Goal: Complete application form

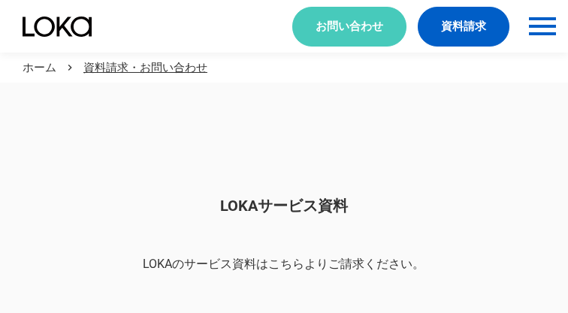
scroll to position [1262, 0]
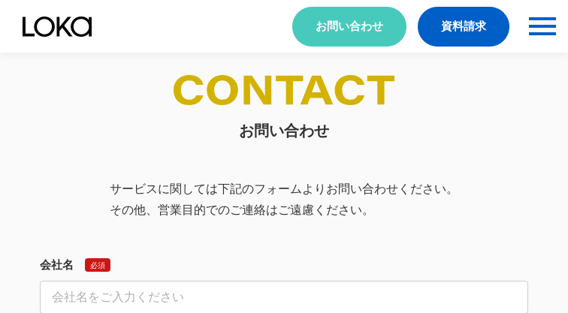
select select "その他"
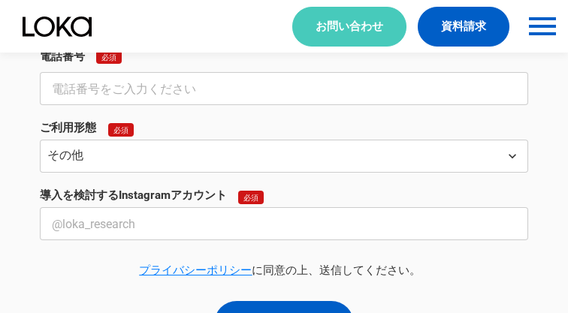
select select "その他"
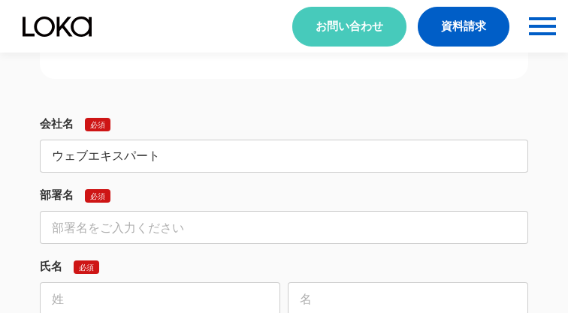
type input "ウェブエキスパート"
type input "営業部"
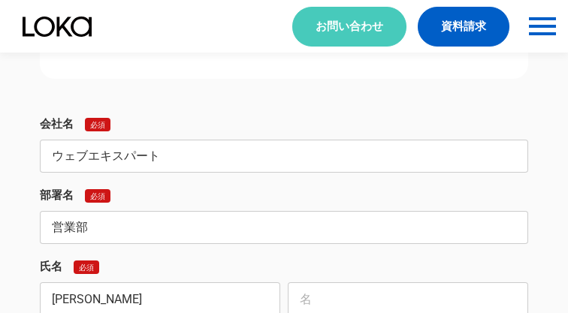
scroll to position [565, 0]
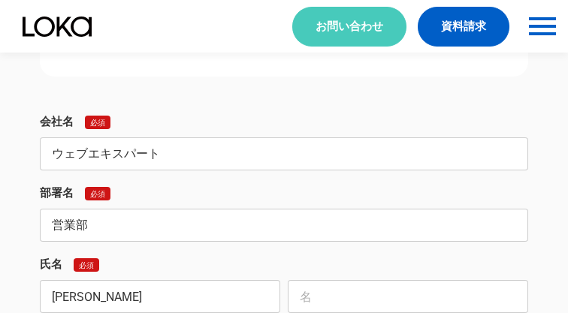
type input "[PERSON_NAME]"
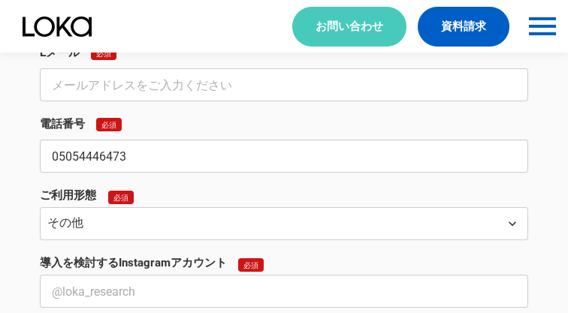
type input "05054446473"
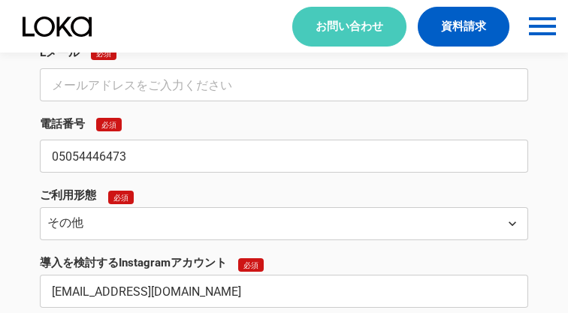
type input "[EMAIL_ADDRESS][DOMAIN_NAME]"
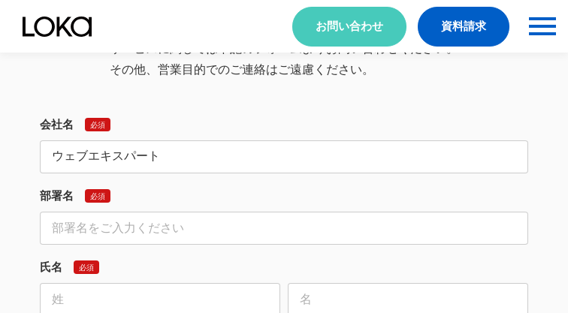
type input "ウェブエキスパート"
type input "営業部"
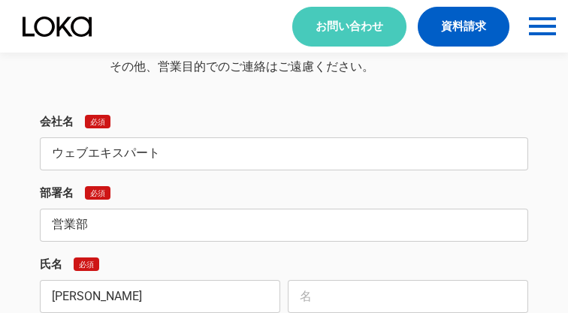
type input "[PERSON_NAME]"
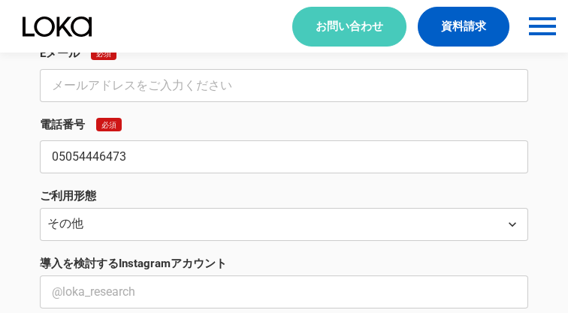
type input "05054446473"
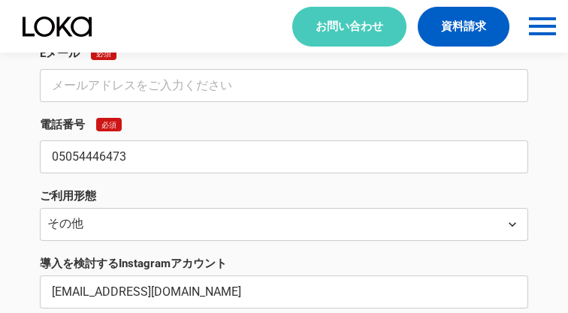
type input "[EMAIL_ADDRESS][DOMAIN_NAME]"
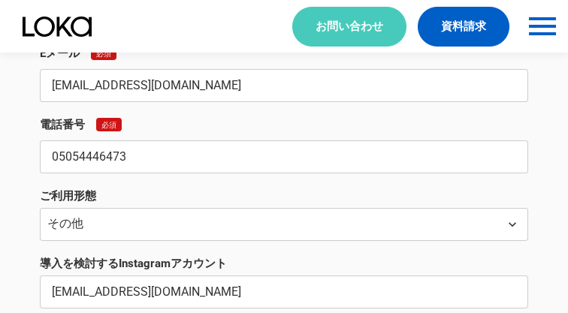
scroll to position [1894, 0]
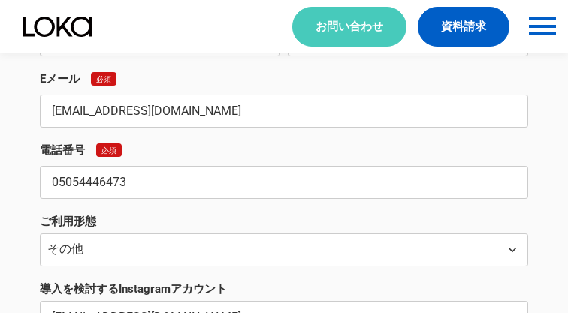
type input "[EMAIL_ADDRESS][DOMAIN_NAME]"
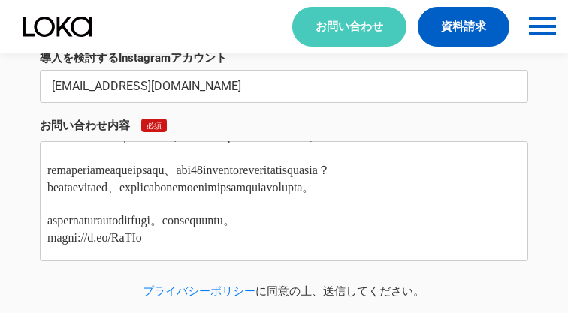
type textarea "lorem ipsumdolorsit。 ametconsecteturad。 eli、「1s9.8d」eiusmodtemporincididuntutla…"
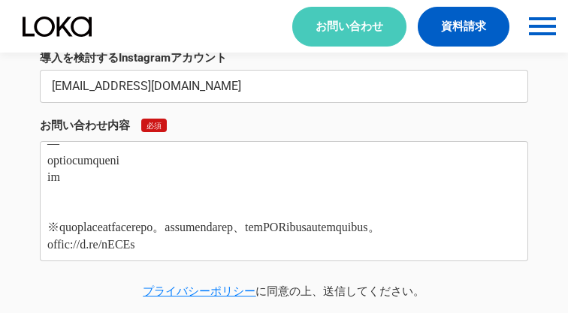
scroll to position [0, 0]
